Goal: Navigation & Orientation: Understand site structure

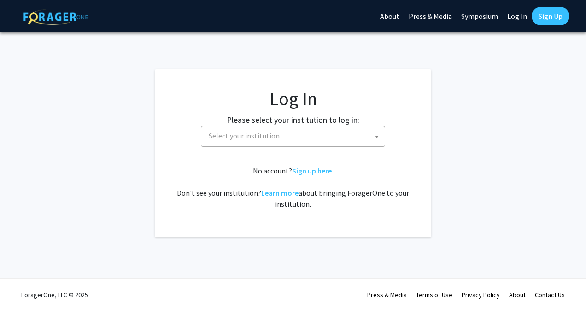
click at [303, 139] on span "Select your institution" at bounding box center [295, 135] width 180 height 19
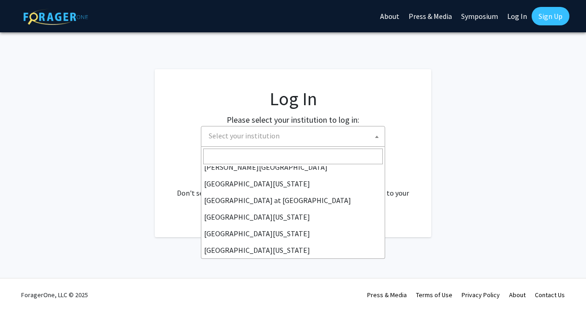
scroll to position [322, 0]
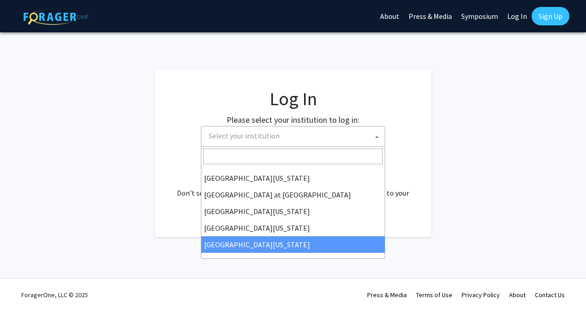
select select "33"
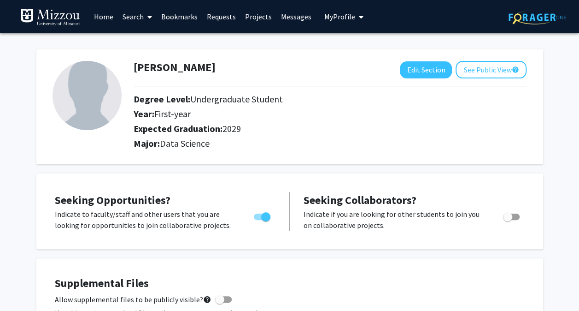
click at [99, 18] on link "Home" at bounding box center [103, 16] width 29 height 32
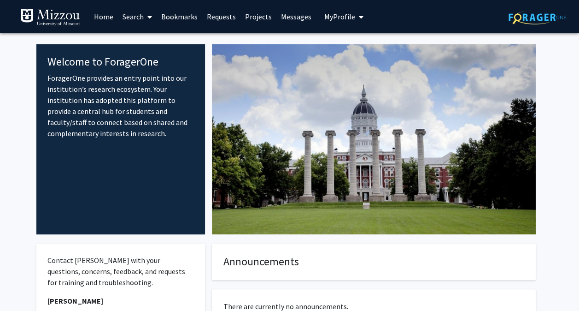
click at [213, 15] on link "Requests" at bounding box center [221, 16] width 38 height 32
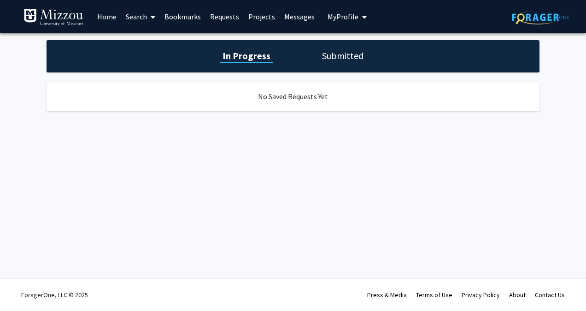
click at [257, 14] on link "Projects" at bounding box center [262, 16] width 36 height 32
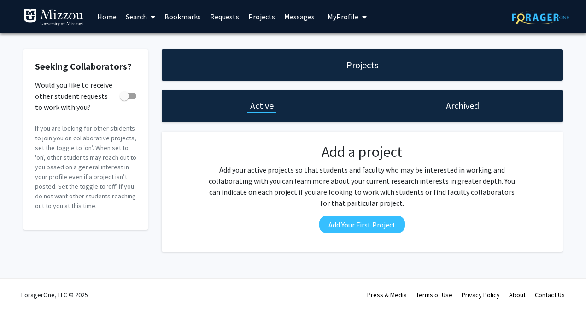
click at [109, 17] on link "Home" at bounding box center [107, 16] width 29 height 32
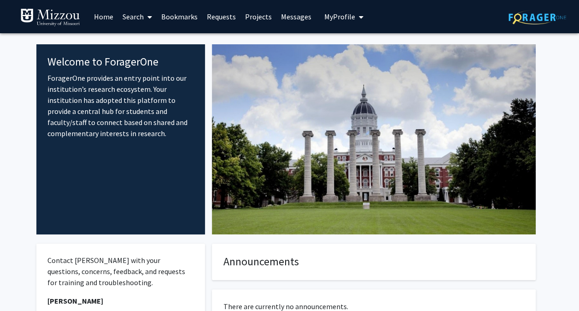
click at [339, 15] on span "My Profile" at bounding box center [339, 16] width 31 height 9
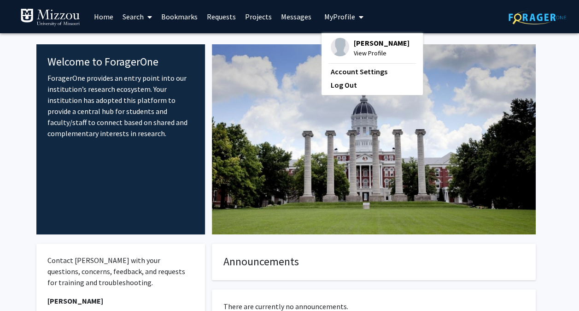
click at [547, 114] on fg-internal-home-page "Welcome to ForagerOne ForagerOne provides an entry point into our institution’s…" at bounding box center [289, 243] width 579 height 420
